Goal: Navigation & Orientation: Find specific page/section

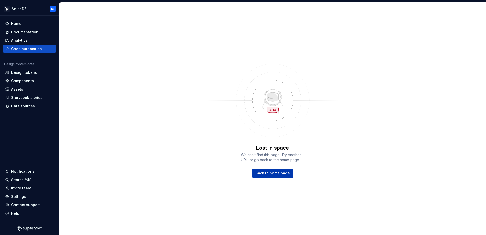
click at [277, 173] on span "Back to home page" at bounding box center [273, 173] width 34 height 5
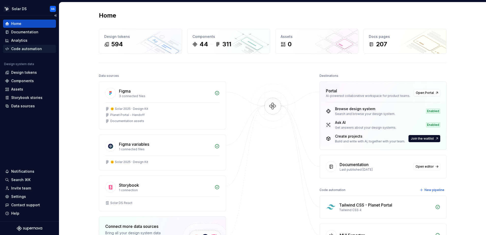
click at [30, 48] on div "Code automation" at bounding box center [26, 48] width 31 height 5
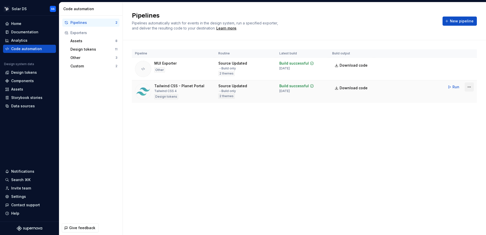
click at [470, 86] on html "Solar DS SS Home Documentation Analytics Code automation Design system data Des…" at bounding box center [243, 117] width 486 height 235
click at [329, 154] on html "Solar DS SS Home Documentation Analytics Code automation Design system data Des…" at bounding box center [243, 117] width 486 height 235
